Goal: Check status: Check status

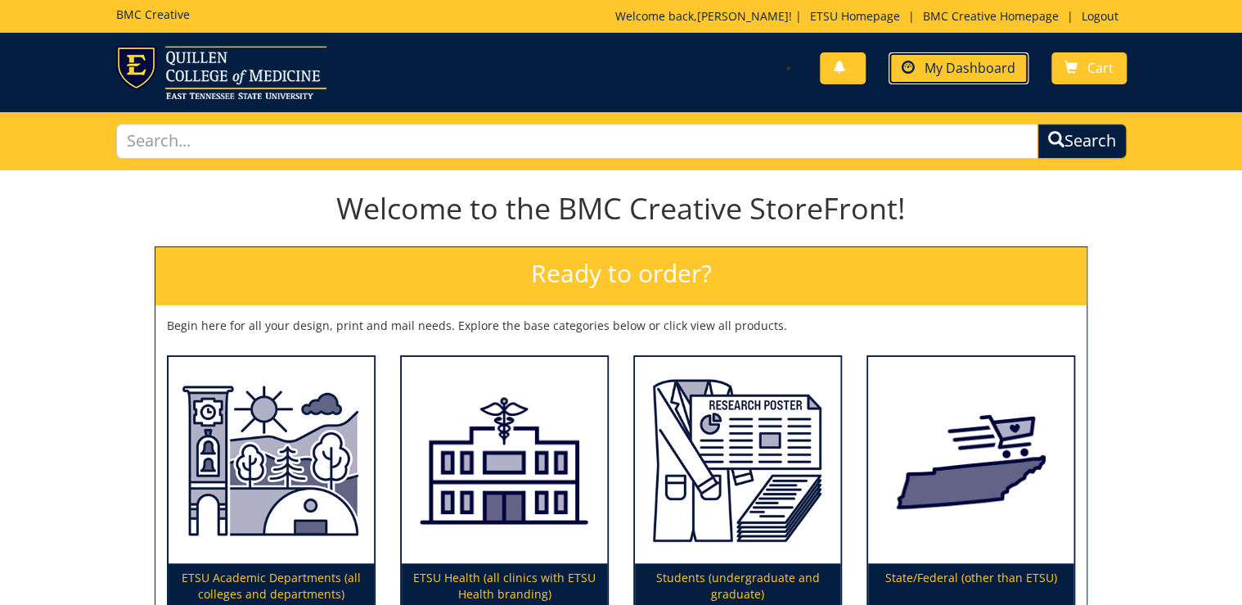
click at [964, 69] on span "My Dashboard" at bounding box center [969, 68] width 91 height 18
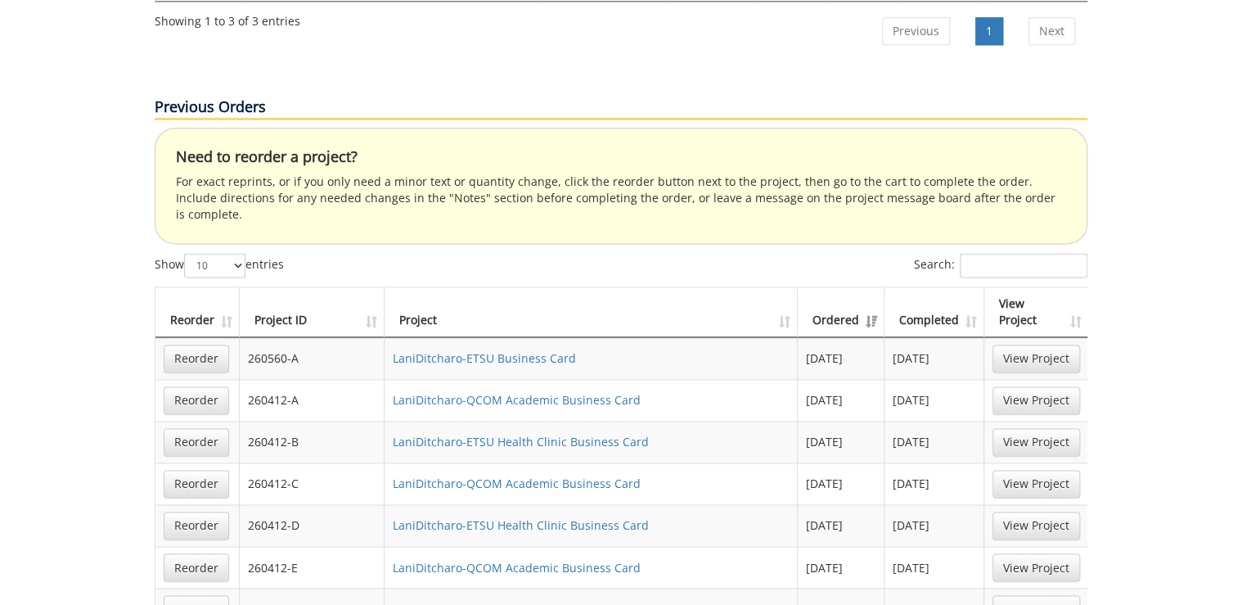
scroll to position [720, 0]
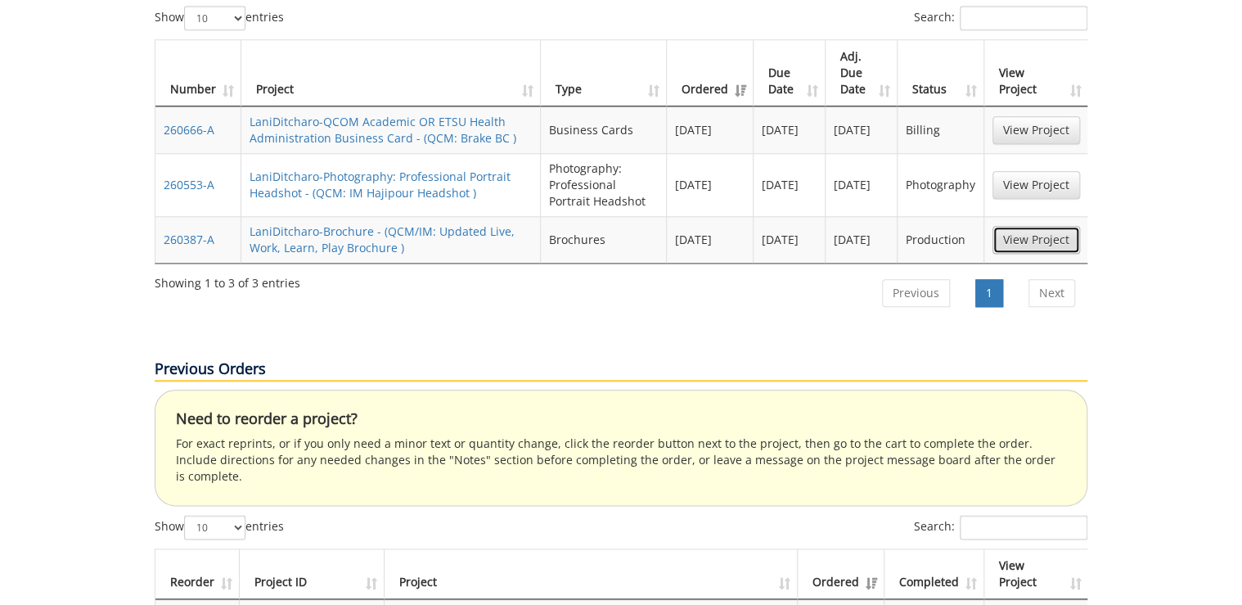
click at [1057, 226] on link "View Project" at bounding box center [1036, 240] width 88 height 28
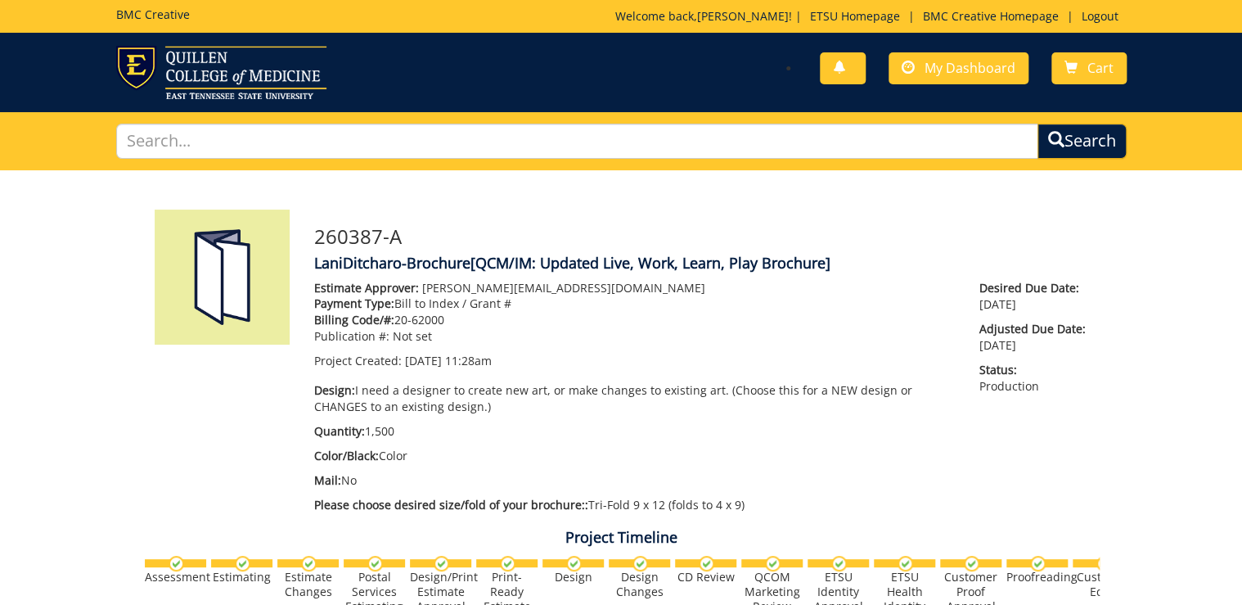
scroll to position [2224, 0]
click at [890, 421] on div "Estimate Approver: Metcalf@etsu.edu Payment Type: Bill to Index / Grant # Billi…" at bounding box center [634, 400] width 665 height 241
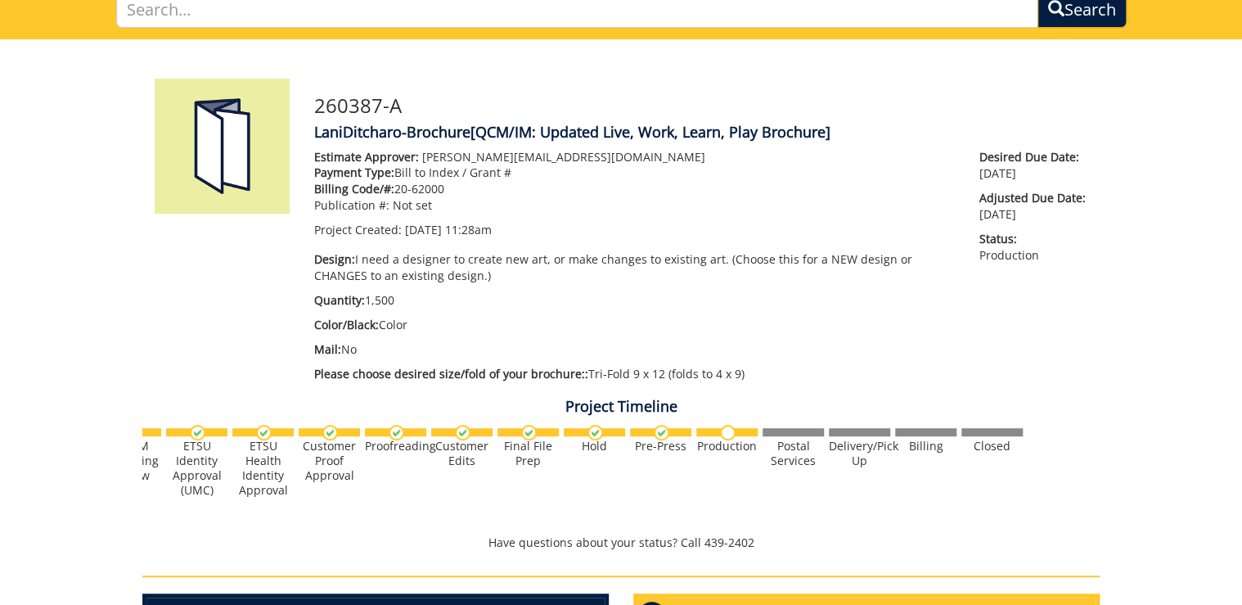
scroll to position [0, 0]
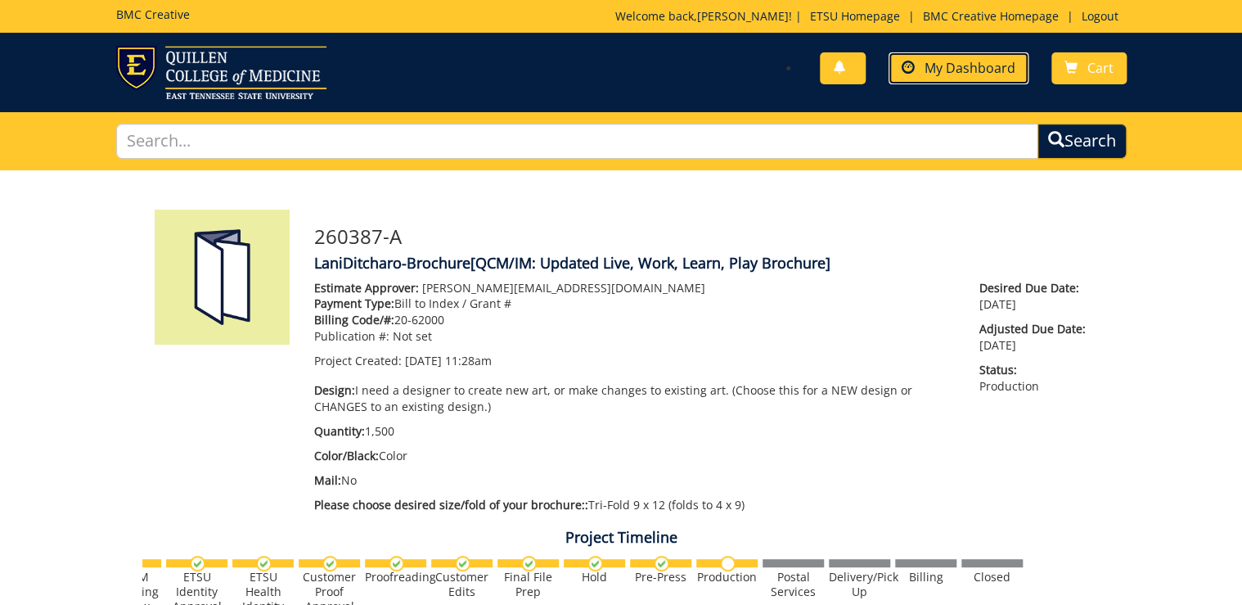
click at [996, 61] on span "My Dashboard" at bounding box center [969, 68] width 91 height 18
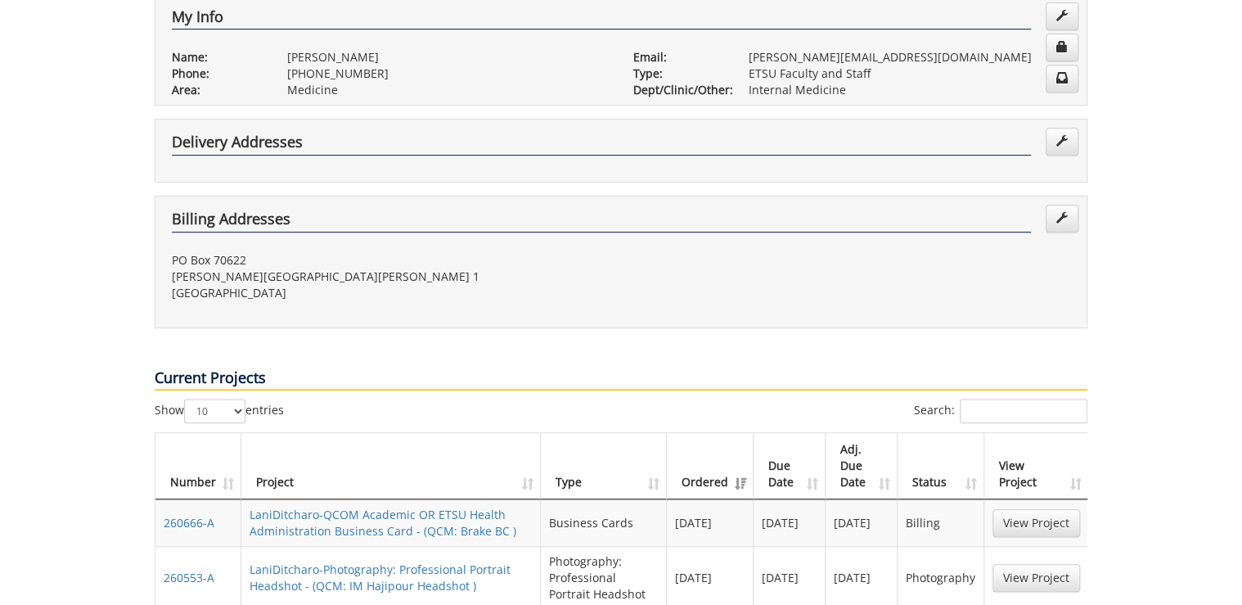
scroll to position [524, 0]
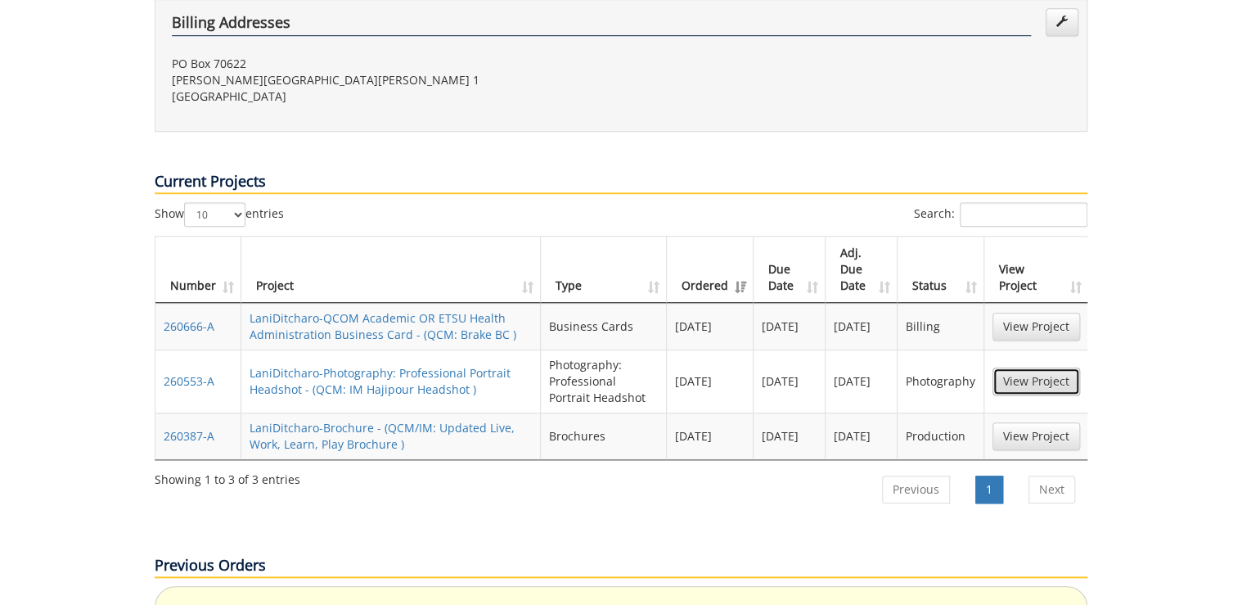
click at [1023, 367] on link "View Project" at bounding box center [1036, 381] width 88 height 28
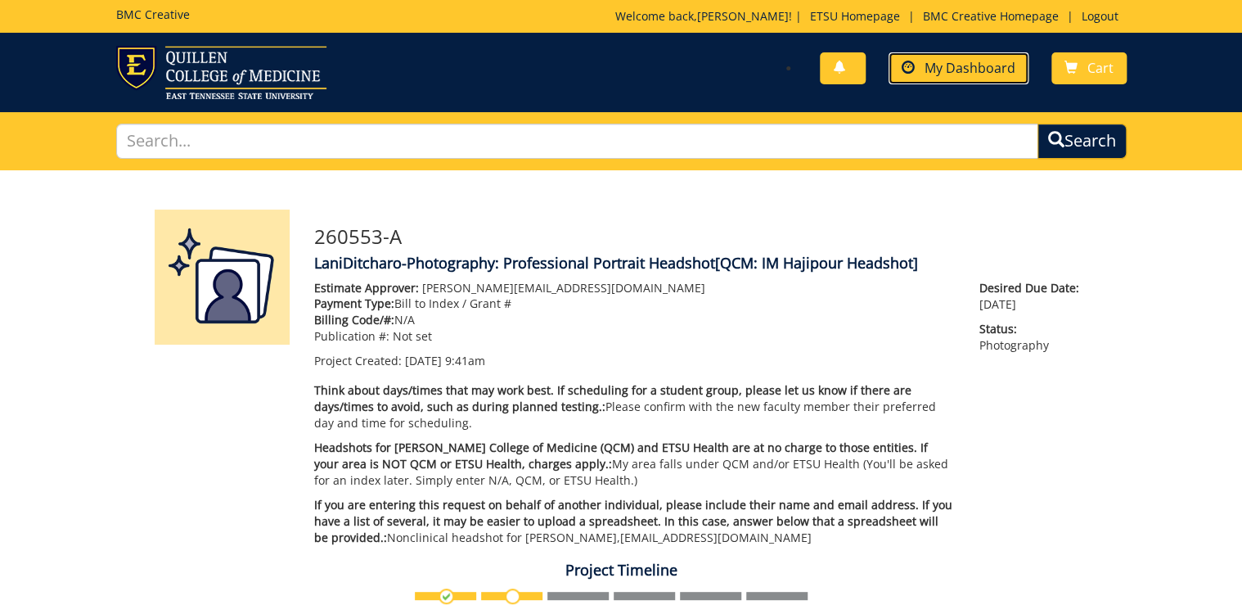
click at [926, 74] on span "My Dashboard" at bounding box center [969, 68] width 91 height 18
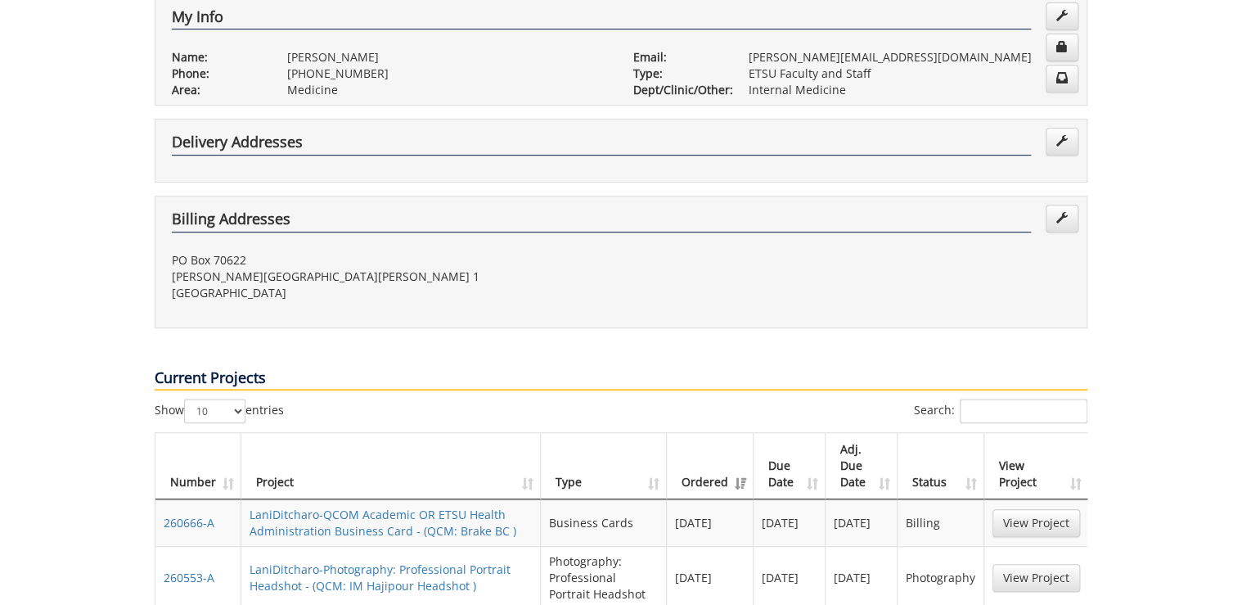
scroll to position [524, 0]
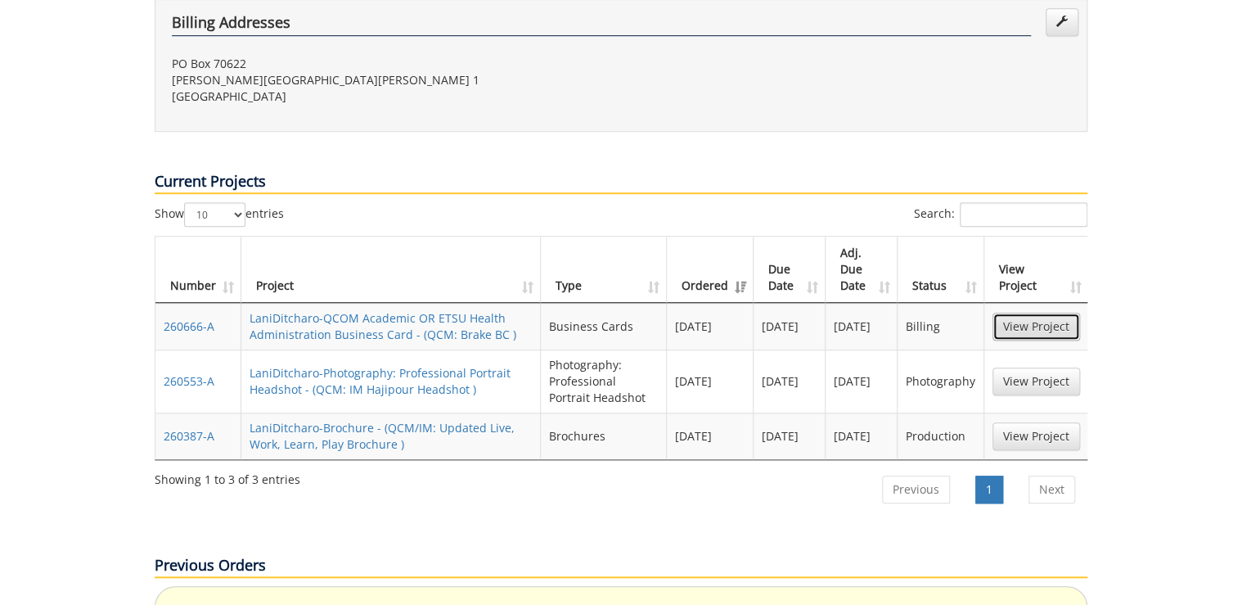
click at [1059, 313] on link "View Project" at bounding box center [1036, 327] width 88 height 28
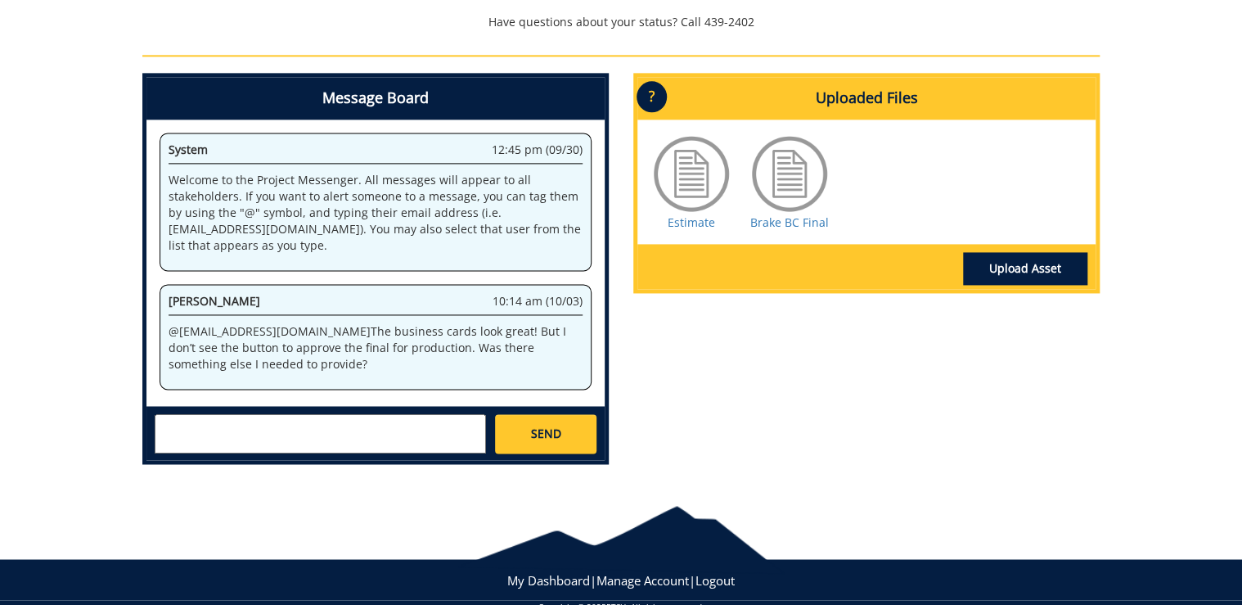
scroll to position [1060, 0]
